Goal: Task Accomplishment & Management: Manage account settings

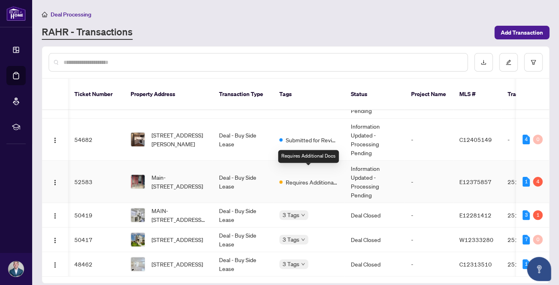
scroll to position [0, 0]
click at [291, 178] on span "Requires Additional Docs" at bounding box center [311, 182] width 52 height 9
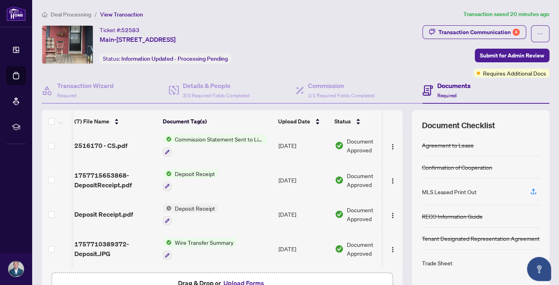
scroll to position [57, 0]
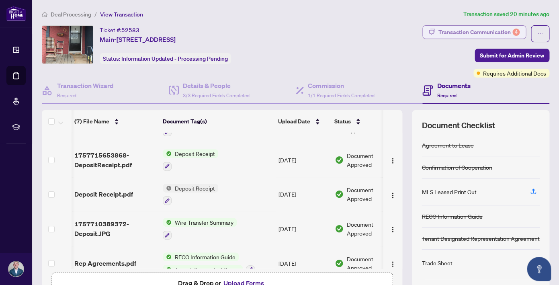
click at [483, 36] on div "Transaction Communication 4" at bounding box center [479, 32] width 81 height 13
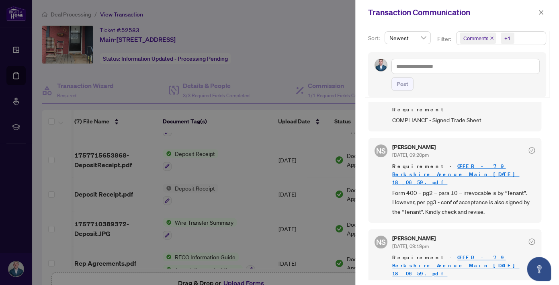
scroll to position [239, 0]
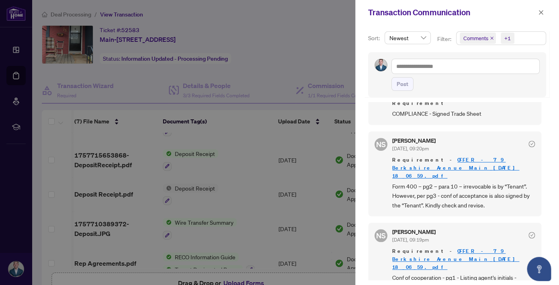
click at [281, 55] on div at bounding box center [279, 142] width 559 height 285
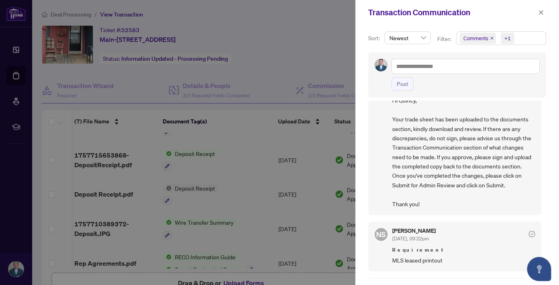
scroll to position [0, 0]
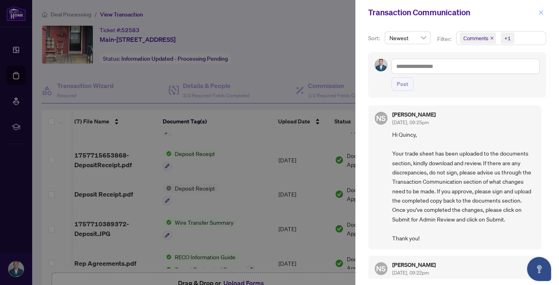
click at [543, 10] on icon "close" at bounding box center [541, 13] width 6 height 6
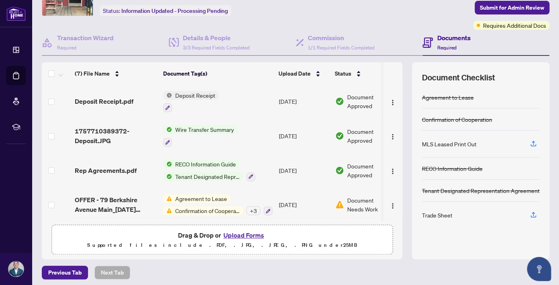
scroll to position [51, 0]
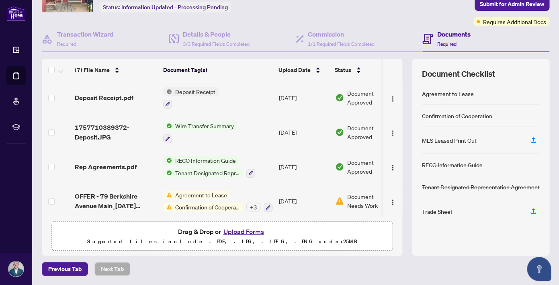
click at [241, 234] on button "Upload Forms" at bounding box center [243, 231] width 45 height 10
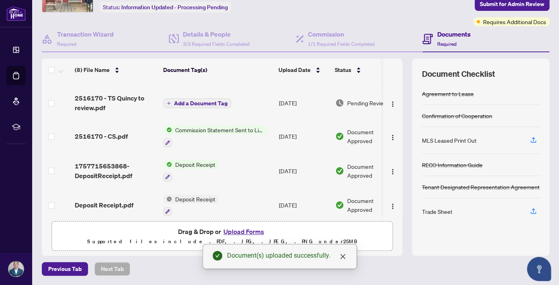
scroll to position [24, 0]
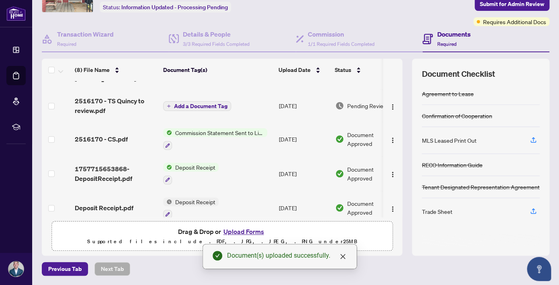
click at [205, 105] on span "Add a Document Tag" at bounding box center [200, 106] width 53 height 6
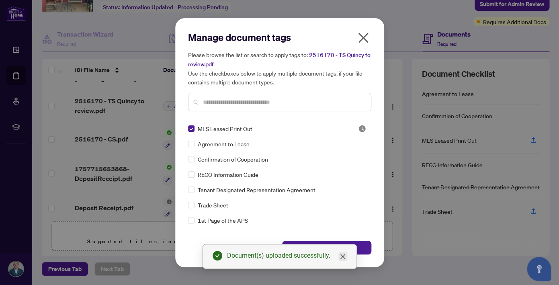
click at [344, 255] on icon "close" at bounding box center [342, 256] width 5 height 5
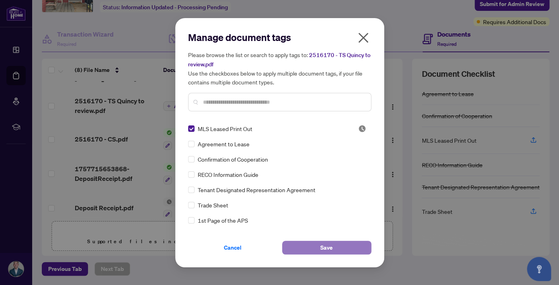
click at [337, 244] on button "Save" at bounding box center [326, 248] width 89 height 14
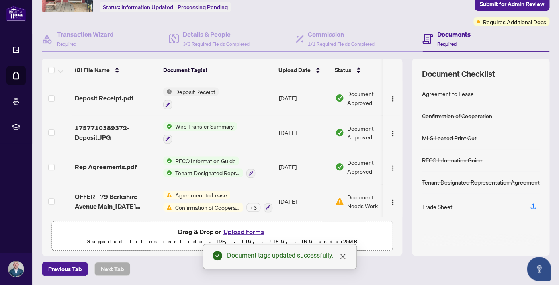
scroll to position [0, 0]
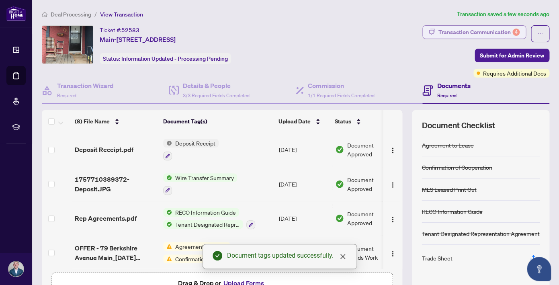
click at [489, 29] on div "Transaction Communication 4" at bounding box center [479, 32] width 81 height 13
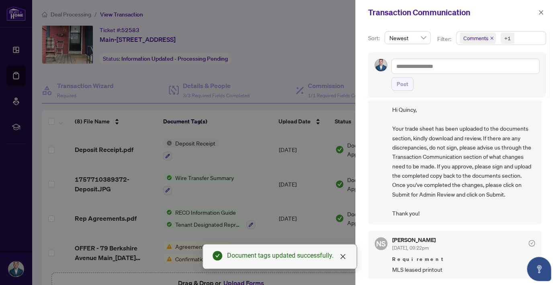
scroll to position [27, 0]
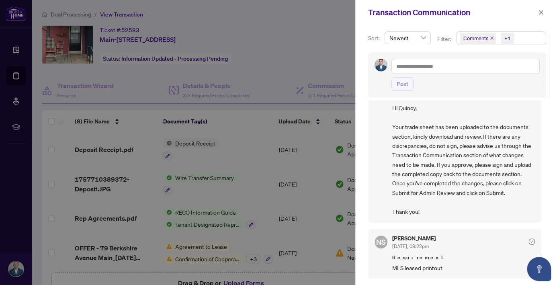
click at [265, 141] on div at bounding box center [279, 142] width 559 height 285
click at [541, 15] on icon "close" at bounding box center [541, 13] width 6 height 6
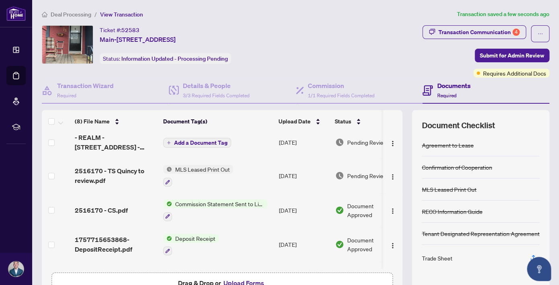
scroll to position [0, 0]
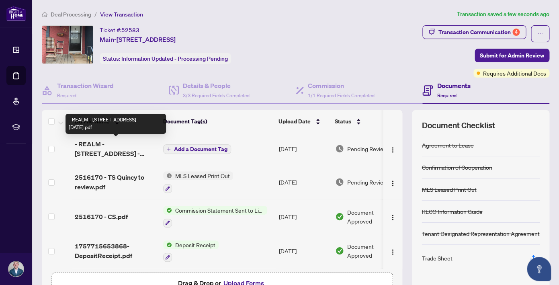
click at [133, 146] on span "- REALM - [STREET_ADDRESS] - [DATE].pdf" at bounding box center [116, 148] width 82 height 19
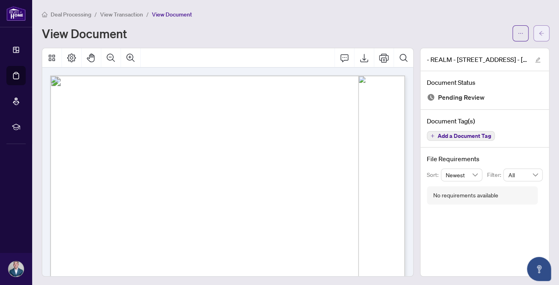
click at [539, 31] on icon "arrow-left" at bounding box center [542, 34] width 6 height 6
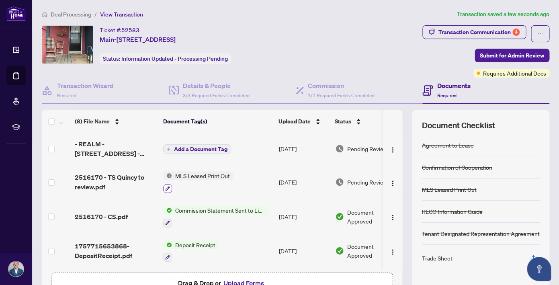
click at [170, 185] on button "button" at bounding box center [167, 188] width 9 height 9
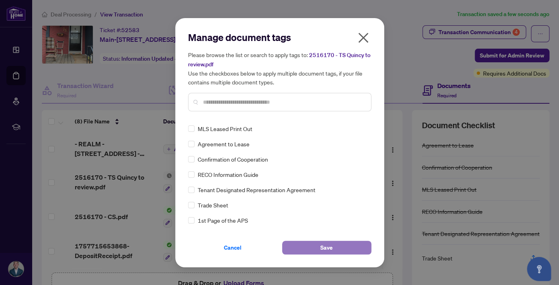
click at [299, 244] on button "Save" at bounding box center [326, 248] width 89 height 14
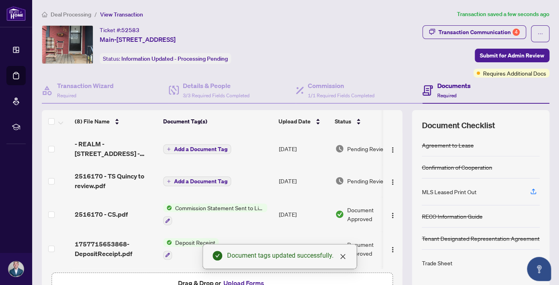
click at [191, 152] on button "Add a Document Tag" at bounding box center [197, 149] width 68 height 10
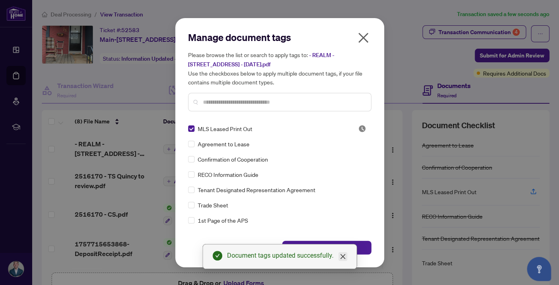
click at [343, 256] on icon "close" at bounding box center [342, 256] width 5 height 5
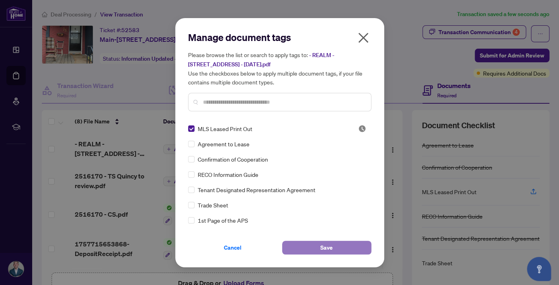
click at [337, 246] on button "Save" at bounding box center [326, 248] width 89 height 14
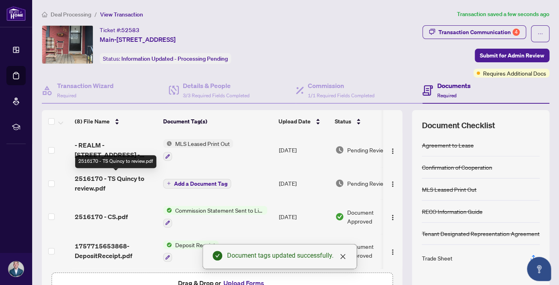
click at [119, 180] on span "2516170 - TS Quincy to review.pdf" at bounding box center [116, 183] width 82 height 19
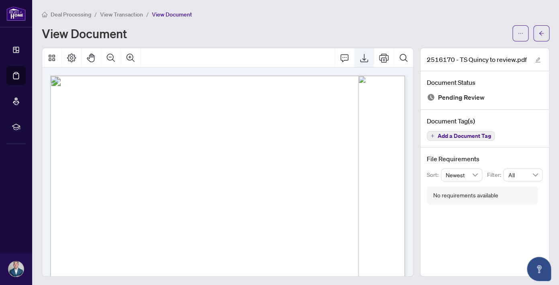
click at [368, 55] on icon "Export" at bounding box center [364, 58] width 10 height 10
click at [541, 31] on icon "arrow-left" at bounding box center [541, 33] width 5 height 4
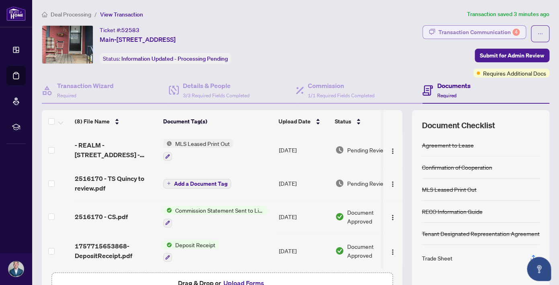
click at [496, 31] on div "Transaction Communication 4" at bounding box center [479, 32] width 81 height 13
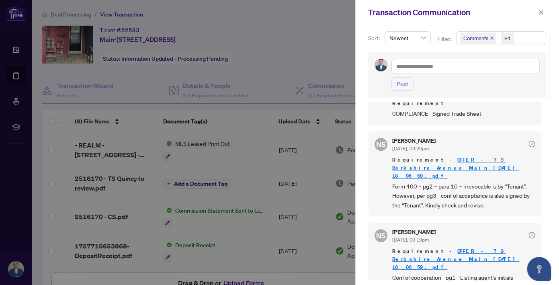
scroll to position [2, 0]
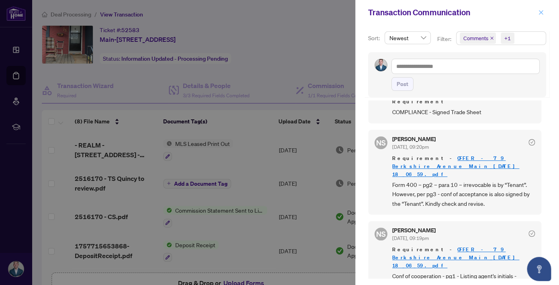
click at [541, 14] on icon "close" at bounding box center [541, 13] width 6 height 6
